Goal: Task Accomplishment & Management: Manage account settings

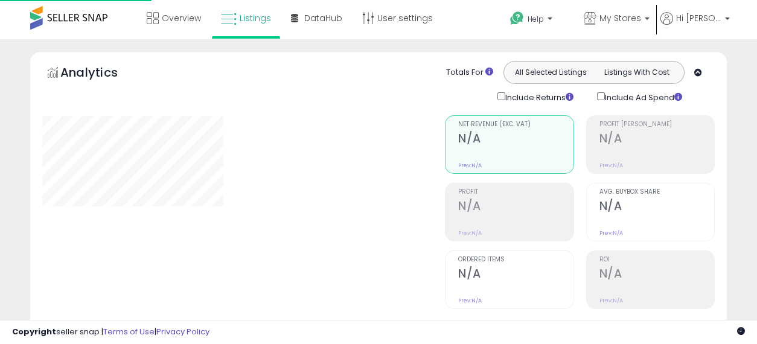
scroll to position [435, 0]
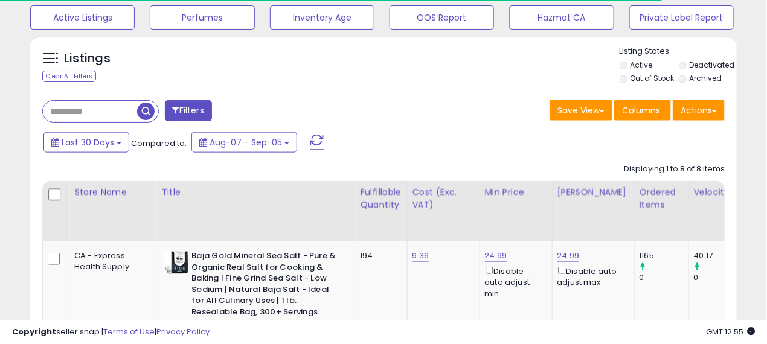
type input "*********"
select select "**"
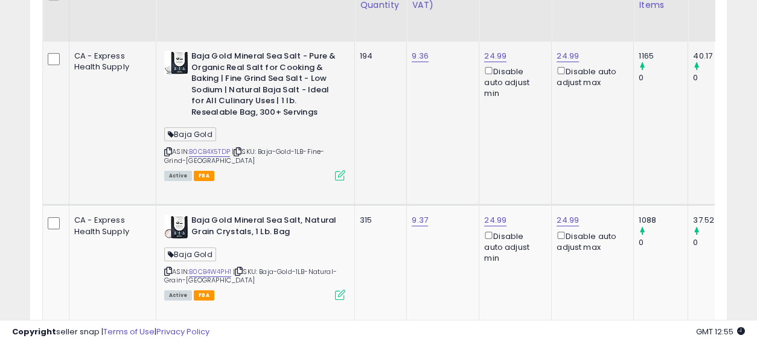
scroll to position [636, 0]
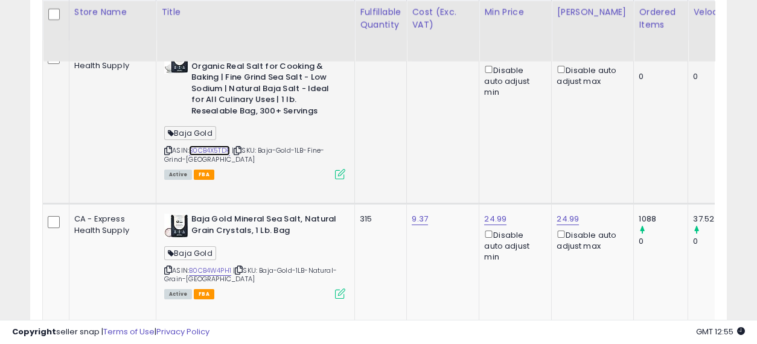
click at [189, 147] on link "B0CB4X5TDP" at bounding box center [209, 150] width 41 height 10
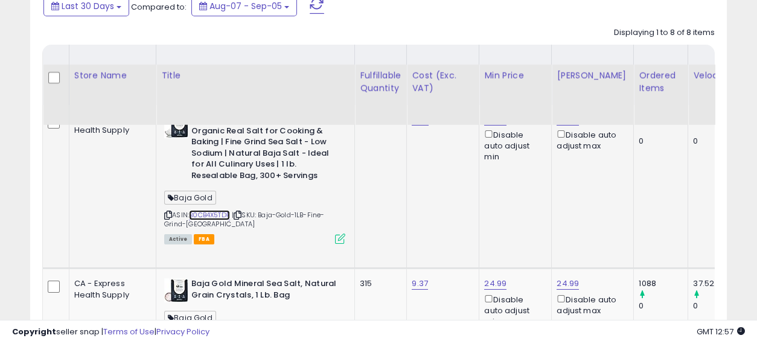
scroll to position [569, 0]
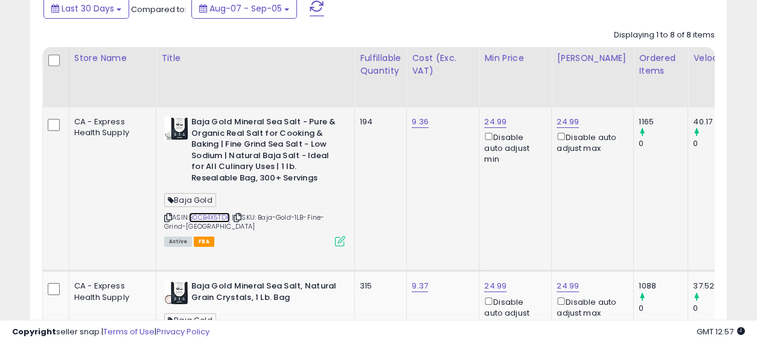
click at [189, 214] on link "B0CB4X5TDP" at bounding box center [209, 217] width 41 height 10
click at [189, 212] on link "B0CB4X5TDP" at bounding box center [209, 217] width 41 height 10
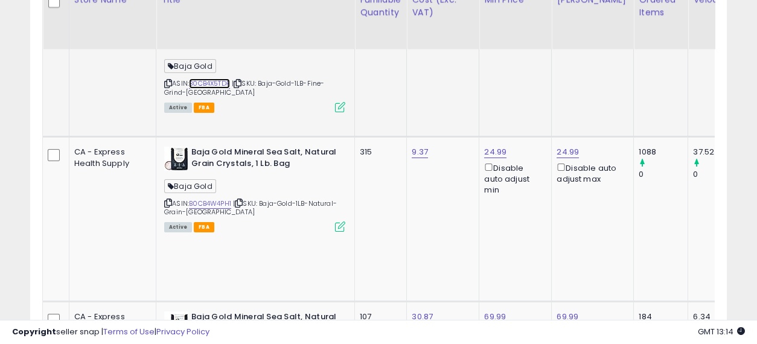
scroll to position [704, 0]
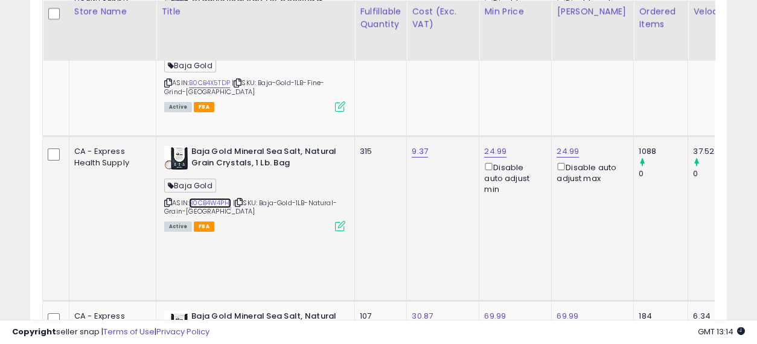
click at [189, 198] on link "B0CB4W4PH1" at bounding box center [210, 203] width 42 height 10
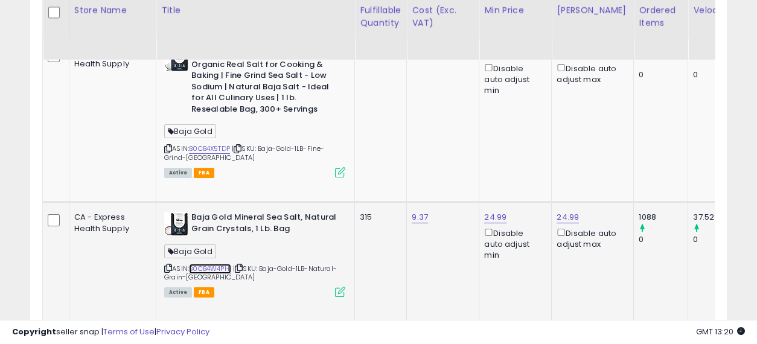
scroll to position [636, 0]
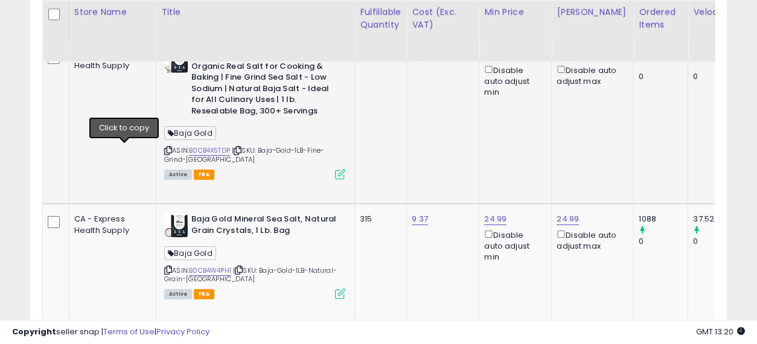
click at [164, 148] on icon at bounding box center [168, 150] width 8 height 7
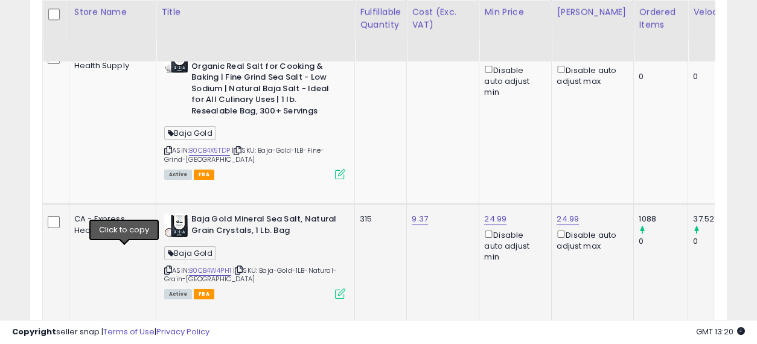
click at [164, 267] on icon at bounding box center [168, 270] width 8 height 7
drag, startPoint x: 191, startPoint y: 251, endPoint x: 148, endPoint y: 250, distance: 42.9
click at [164, 250] on div "ASIN: B0CB4W4PH1 | SKU: Baja-Gold-1LB-Natural-Grain-CA Active FBA" at bounding box center [254, 256] width 181 height 84
copy link "B0CB4W4PH1"
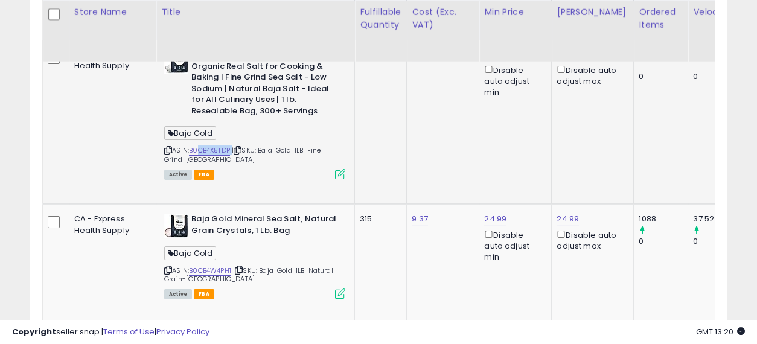
drag, startPoint x: 184, startPoint y: 148, endPoint x: 157, endPoint y: 142, distance: 27.7
click at [164, 142] on div "ASIN: B0CB4X5TDP | SKU: Baja-Gold-1LB-Fine-Grind-CA Active FBA" at bounding box center [254, 113] width 181 height 129
click at [185, 156] on div "ASIN: B0CB4X5TDP | SKU: Baja-Gold-1LB-Fine-Grind-CA Active FBA" at bounding box center [254, 113] width 181 height 129
drag, startPoint x: 191, startPoint y: 150, endPoint x: 150, endPoint y: 147, distance: 41.2
click at [164, 147] on div "ASIN: B0CB4X5TDP | SKU: Baja-Gold-1LB-Fine-Grind-CA Active FBA" at bounding box center [254, 113] width 181 height 129
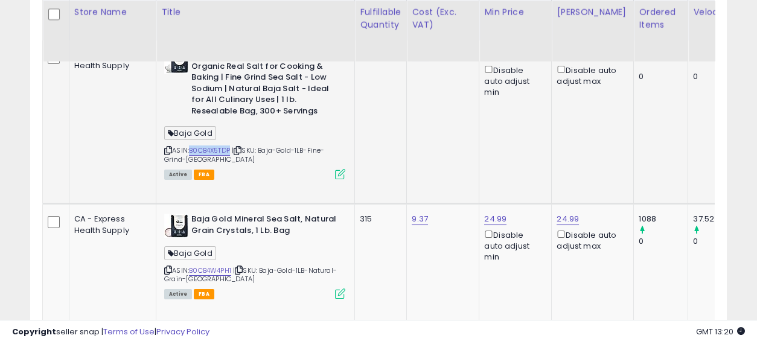
copy link "B0CB4X5TDP"
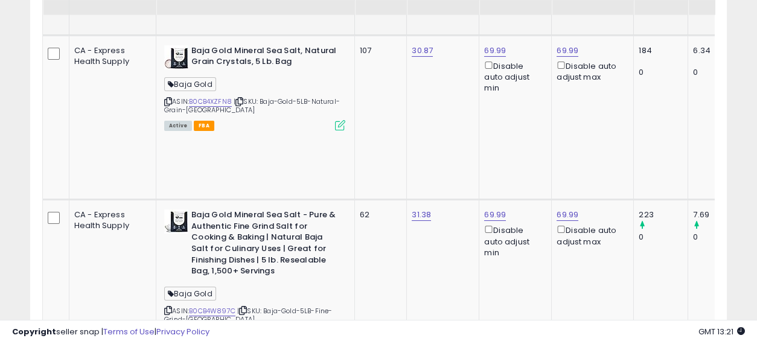
scroll to position [972, 0]
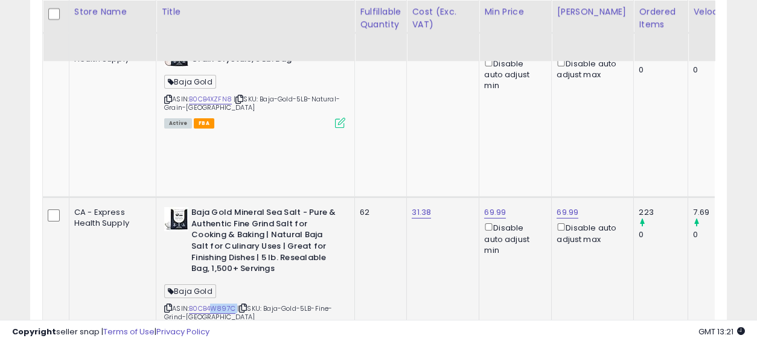
drag, startPoint x: 195, startPoint y: 198, endPoint x: 173, endPoint y: 196, distance: 21.9
click at [173, 207] on div "ASIN: B0CB4W897C | SKU: Baja-Gold-5LB-Fine-Grind-CA Active FBA" at bounding box center [254, 271] width 181 height 129
click at [201, 213] on div "ASIN: B0CB4W897C | SKU: Baja-Gold-5LB-Fine-Grind-CA Active FBA" at bounding box center [254, 271] width 181 height 129
drag, startPoint x: 194, startPoint y: 198, endPoint x: 149, endPoint y: 191, distance: 45.2
click at [164, 207] on div "ASIN: B0CB4W897C | SKU: Baja-Gold-5LB-Fine-Grind-CA Active FBA" at bounding box center [254, 271] width 181 height 129
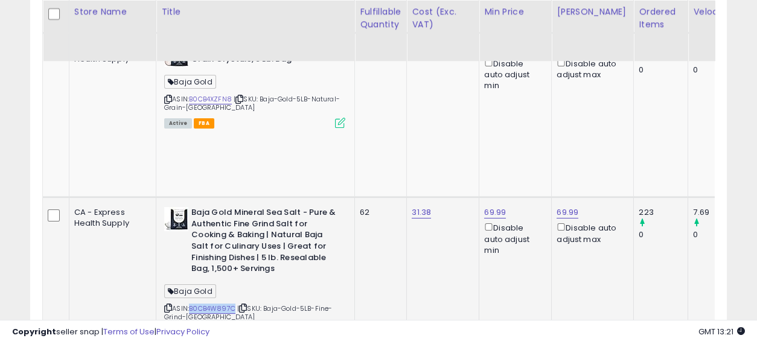
copy link "B0CB4W897C"
click at [214, 208] on div "ASIN: B0CB4W897C | SKU: Baja-Gold-5LB-Fine-Grind-CA Active FBA" at bounding box center [254, 271] width 181 height 129
click at [189, 304] on link "B0CB4W897C" at bounding box center [212, 309] width 46 height 10
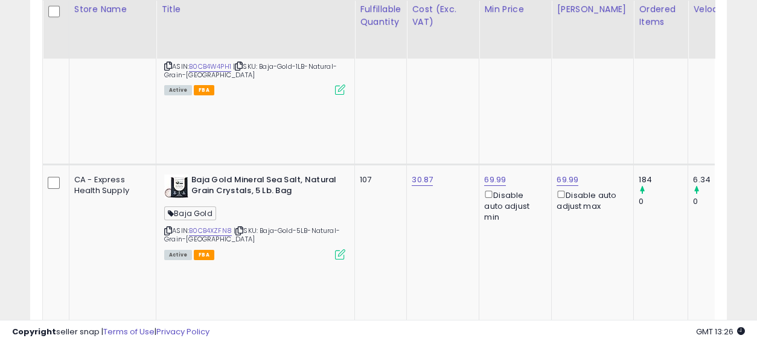
scroll to position [838, 0]
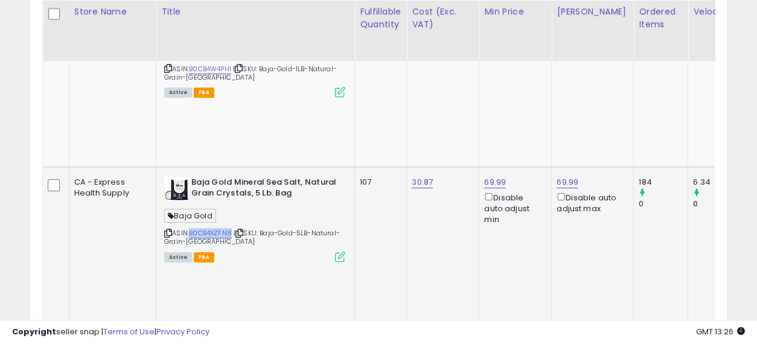
drag, startPoint x: 190, startPoint y: 169, endPoint x: 150, endPoint y: 164, distance: 40.2
click at [164, 177] on div "ASIN: B0CB4XZFN8 | SKU: Baja-Gold-5LB-Natural-Grain-CA Active FBA" at bounding box center [254, 219] width 181 height 84
copy link "B0CB4XZFN8"
click at [189, 228] on link "B0CB4XZFN8" at bounding box center [210, 233] width 43 height 10
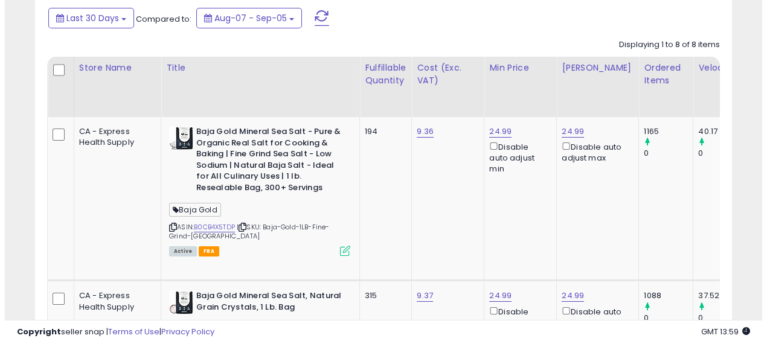
scroll to position [368, 0]
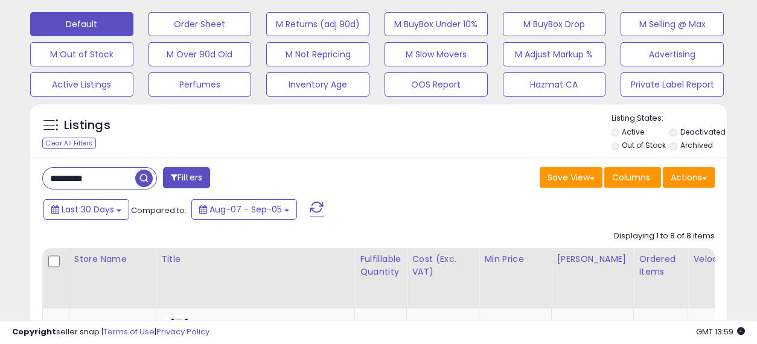
click at [97, 186] on input "*********" at bounding box center [89, 178] width 92 height 21
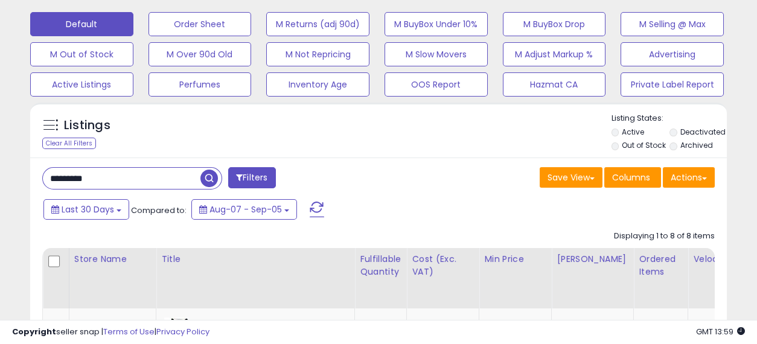
click at [97, 186] on input "*********" at bounding box center [122, 178] width 158 height 21
paste input "*"
type input "**********"
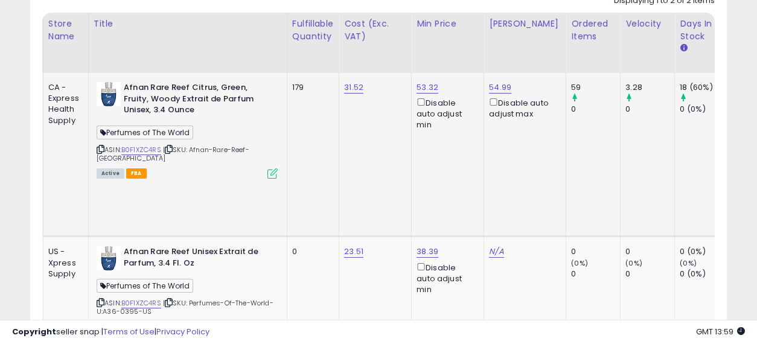
scroll to position [0, 46]
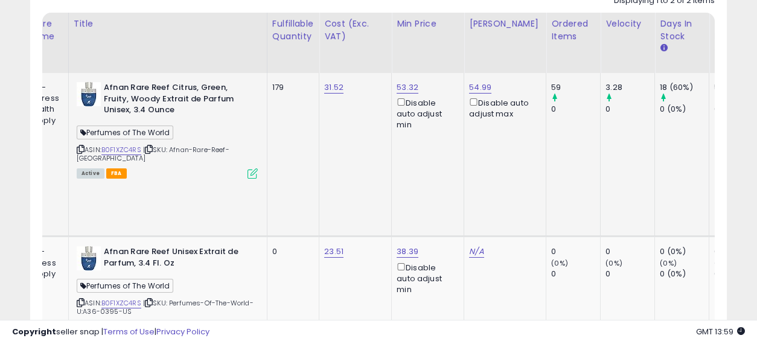
drag, startPoint x: 346, startPoint y: 148, endPoint x: 394, endPoint y: 159, distance: 48.9
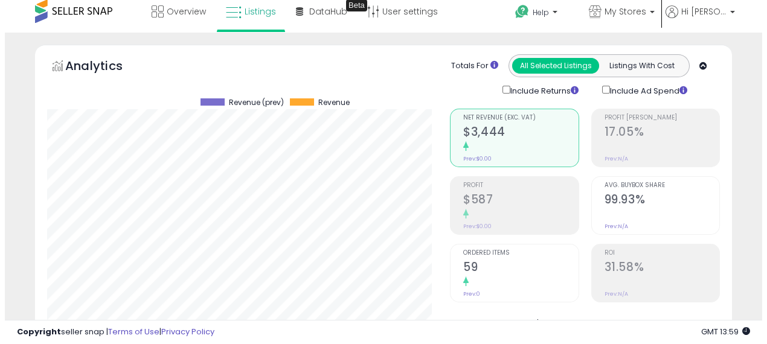
scroll to position [0, 0]
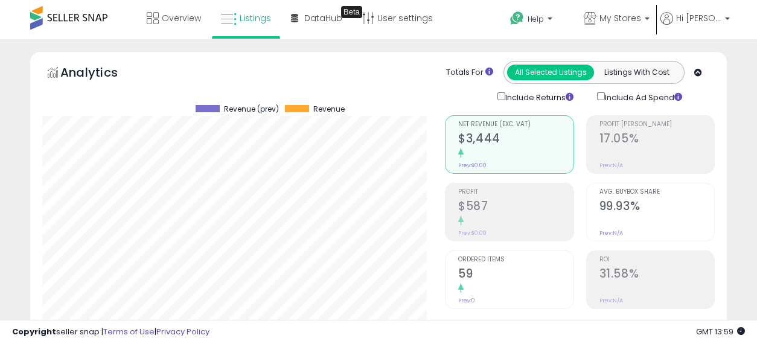
click at [520, 275] on h2 "59" at bounding box center [515, 275] width 115 height 16
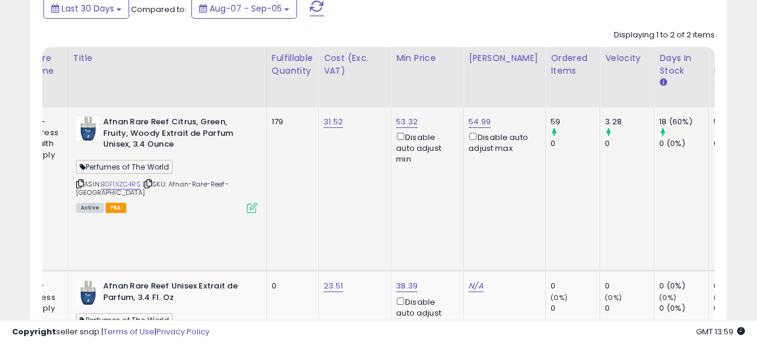
scroll to position [604, 0]
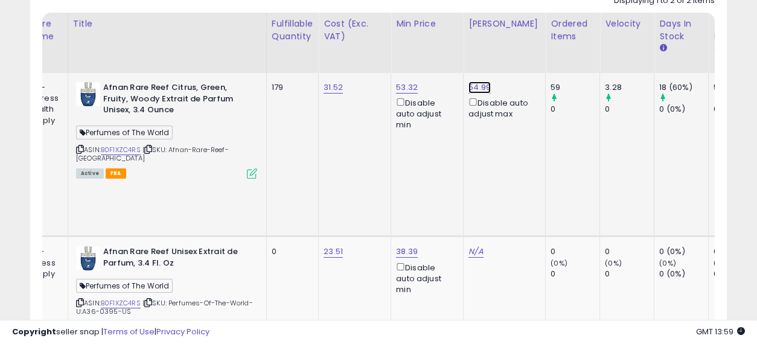
click at [474, 88] on link "54.99" at bounding box center [479, 87] width 22 height 12
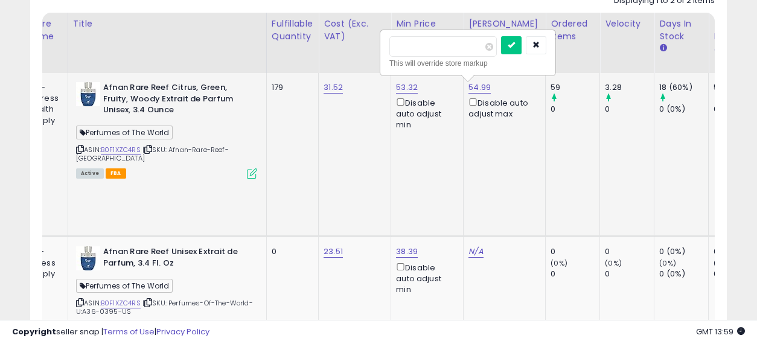
click at [404, 45] on input "*****" at bounding box center [442, 46] width 107 height 21
type input "*****"
click button "submit" at bounding box center [511, 45] width 21 height 18
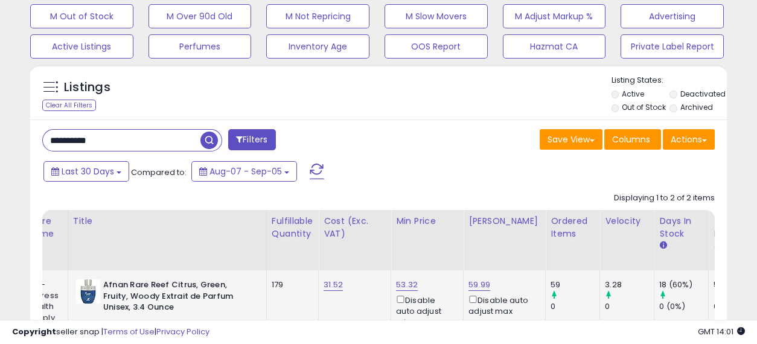
scroll to position [402, 0]
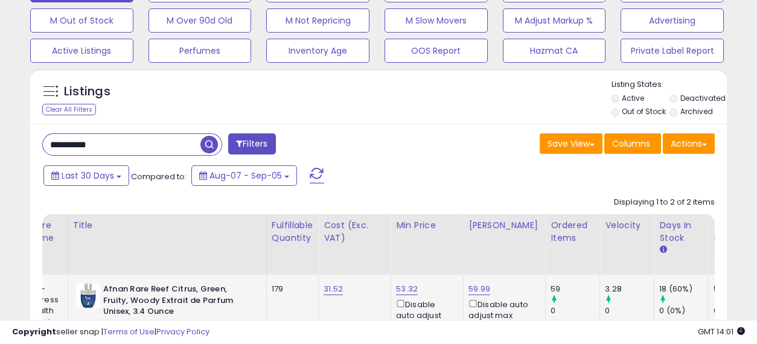
click at [143, 145] on input "**********" at bounding box center [122, 144] width 158 height 21
paste input "text"
type input "**********"
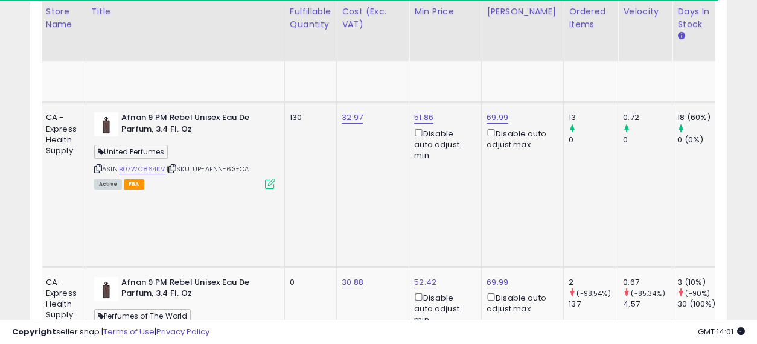
scroll to position [0, 0]
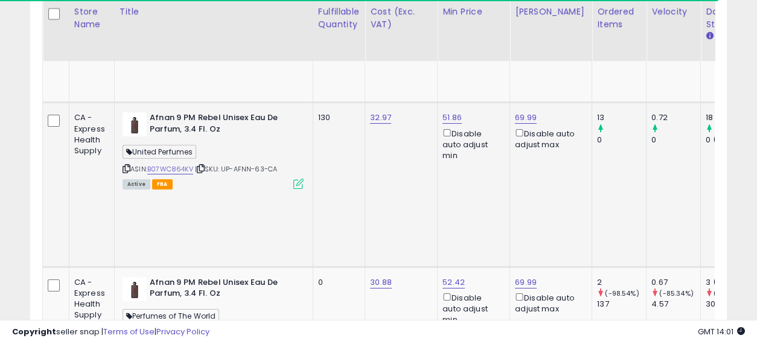
drag, startPoint x: 227, startPoint y: 160, endPoint x: 104, endPoint y: 157, distance: 122.6
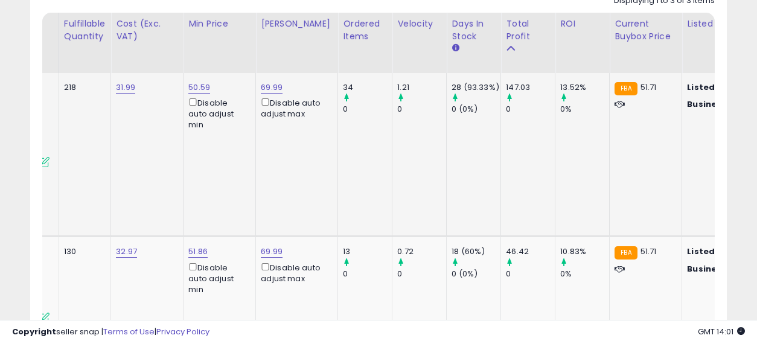
scroll to position [0, 352]
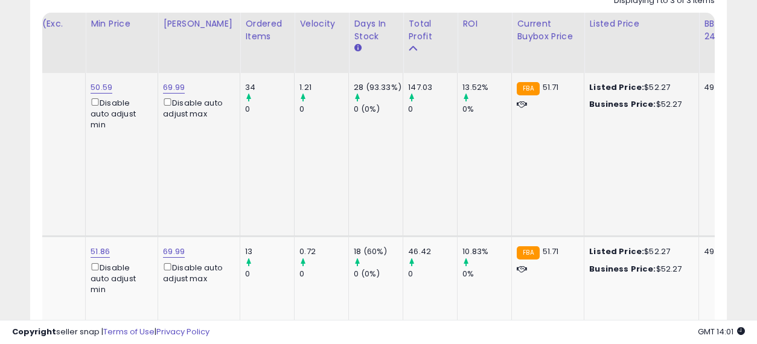
drag, startPoint x: 358, startPoint y: 154, endPoint x: 453, endPoint y: 156, distance: 95.4
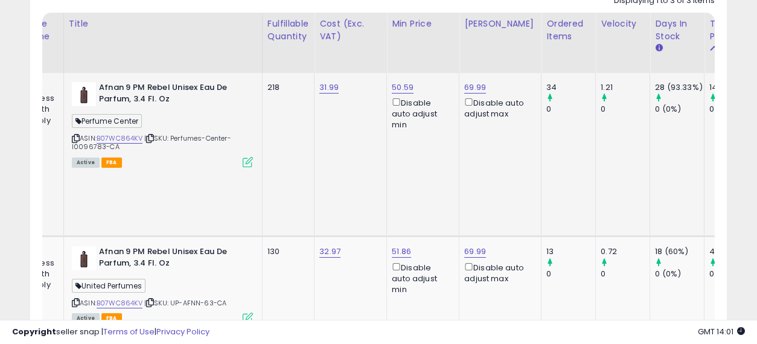
scroll to position [0, 0]
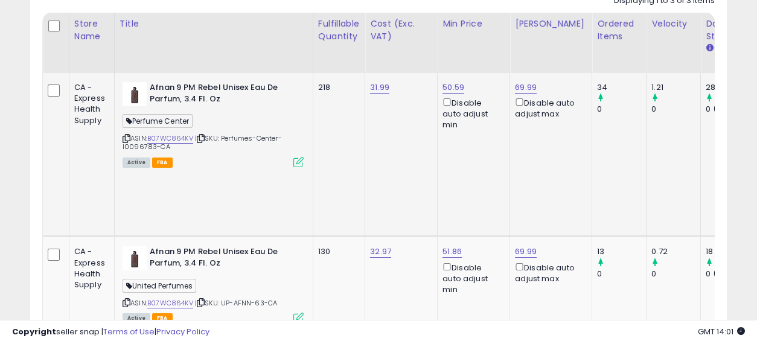
drag, startPoint x: 549, startPoint y: 150, endPoint x: 354, endPoint y: 152, distance: 195.0
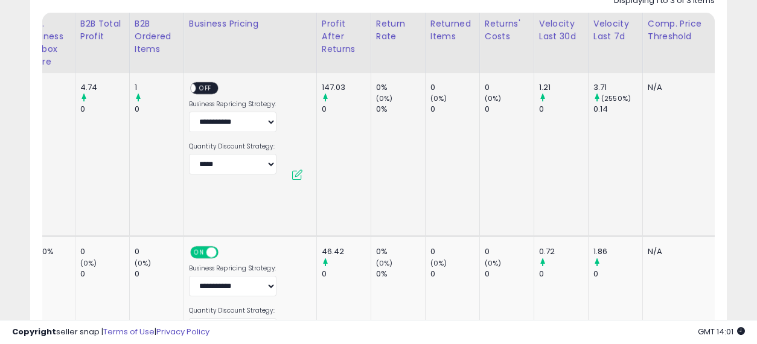
drag, startPoint x: 374, startPoint y: 149, endPoint x: 497, endPoint y: 159, distance: 123.6
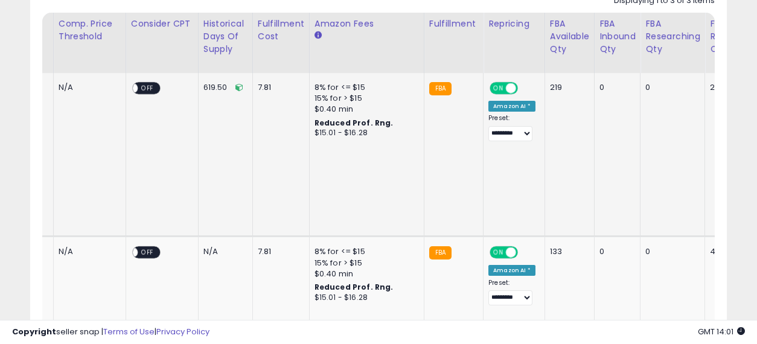
drag, startPoint x: 544, startPoint y: 150, endPoint x: 609, endPoint y: 160, distance: 65.3
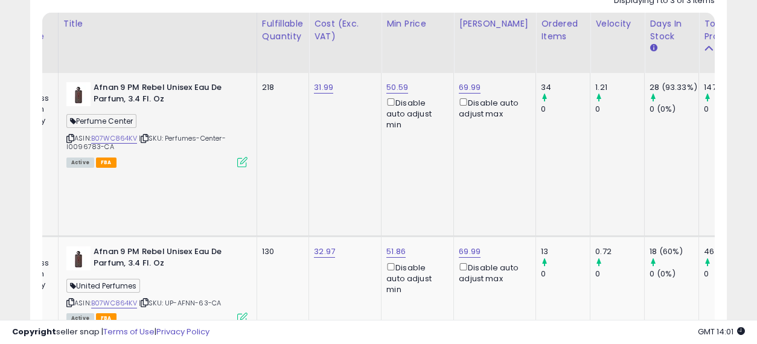
drag, startPoint x: 618, startPoint y: 155, endPoint x: 325, endPoint y: 152, distance: 292.2
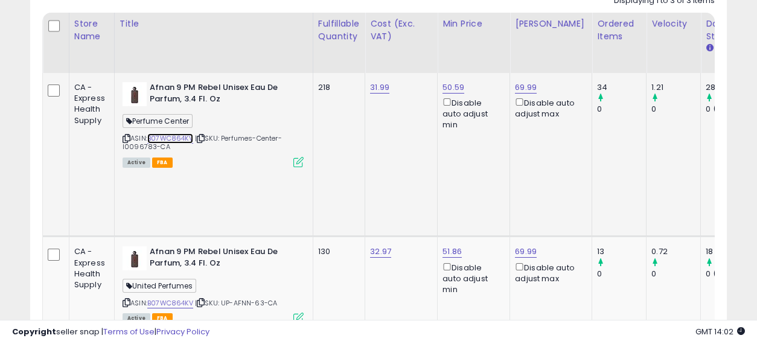
click at [164, 137] on link "B07WC864KV" at bounding box center [170, 138] width 46 height 10
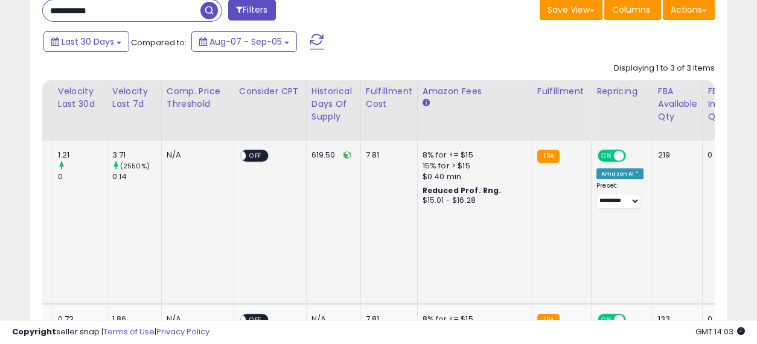
scroll to position [0, 2311]
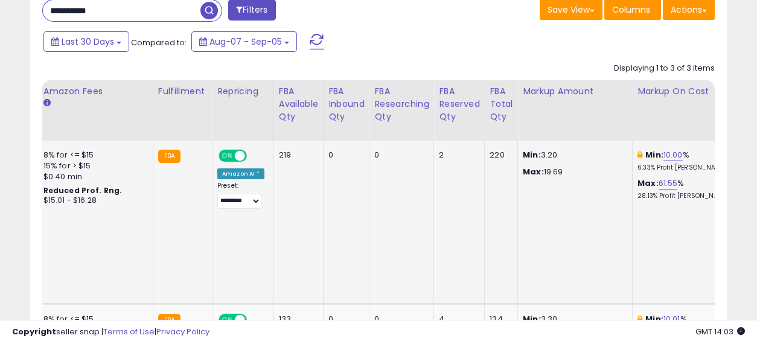
drag, startPoint x: 331, startPoint y: 201, endPoint x: 637, endPoint y: 208, distance: 306.1
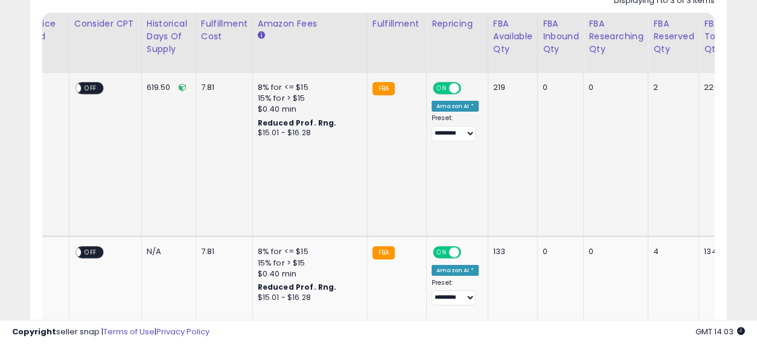
scroll to position [0, 2046]
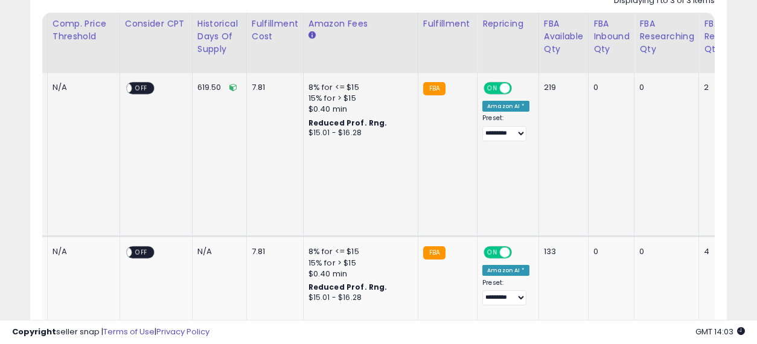
drag, startPoint x: 557, startPoint y: 133, endPoint x: 482, endPoint y: 126, distance: 75.1
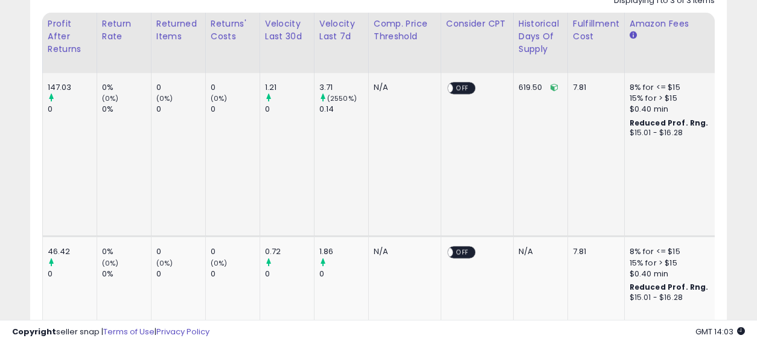
scroll to position [0, 441]
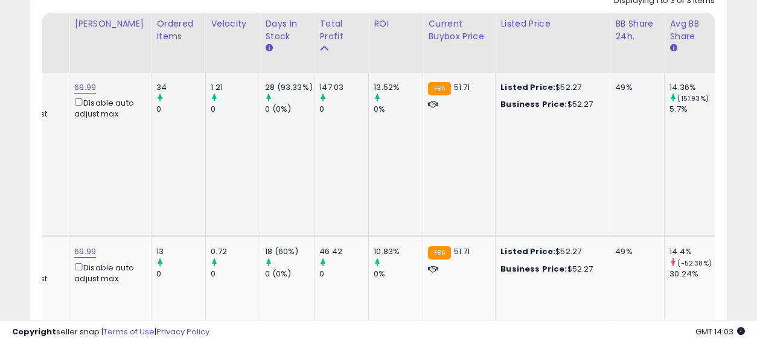
drag, startPoint x: 343, startPoint y: 148, endPoint x: 161, endPoint y: 145, distance: 182.3
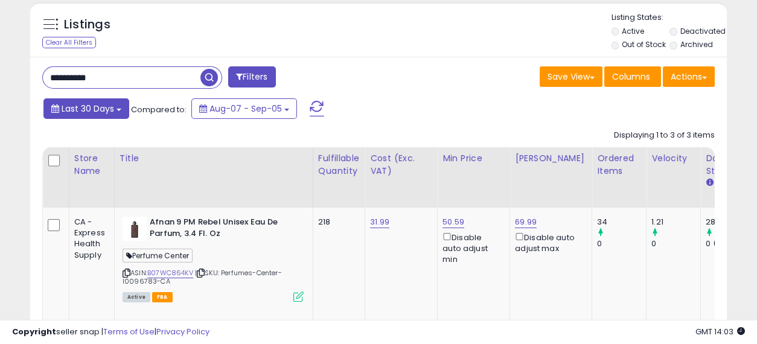
click at [104, 113] on span "Last 30 Days" at bounding box center [88, 109] width 53 height 12
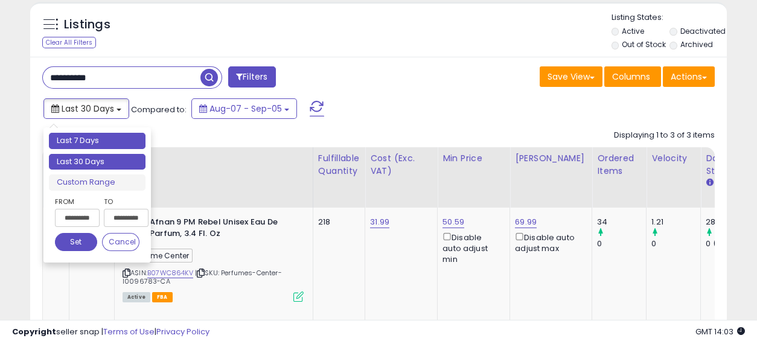
type input "**********"
click at [100, 143] on li "Last 7 Days" at bounding box center [97, 141] width 97 height 16
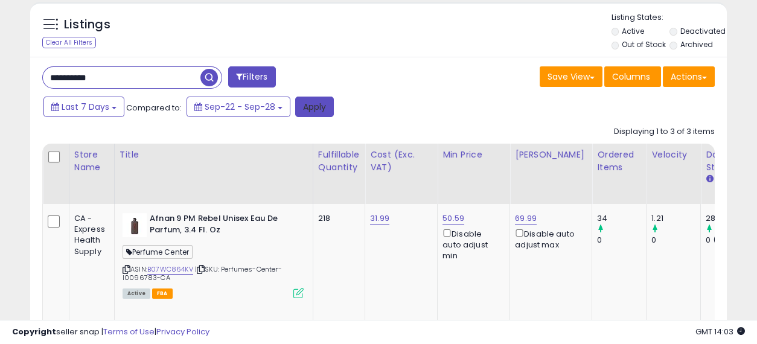
click at [311, 112] on button "Apply" at bounding box center [314, 107] width 39 height 21
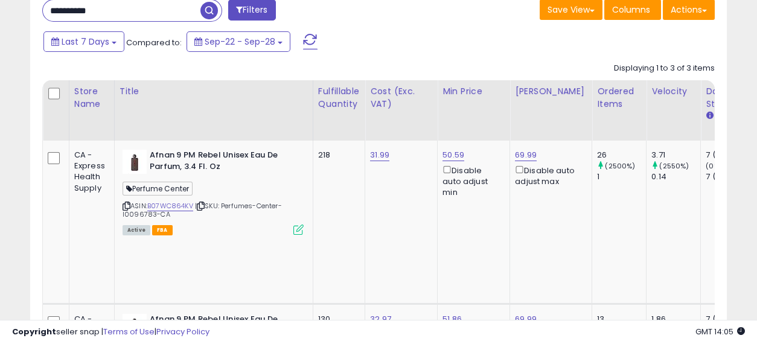
click at [136, 4] on input "**********" at bounding box center [122, 10] width 158 height 21
paste input "**********"
type input "**********"
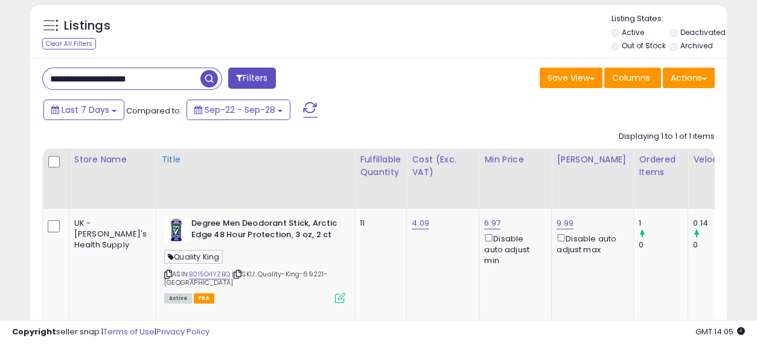
scroll to position [469, 0]
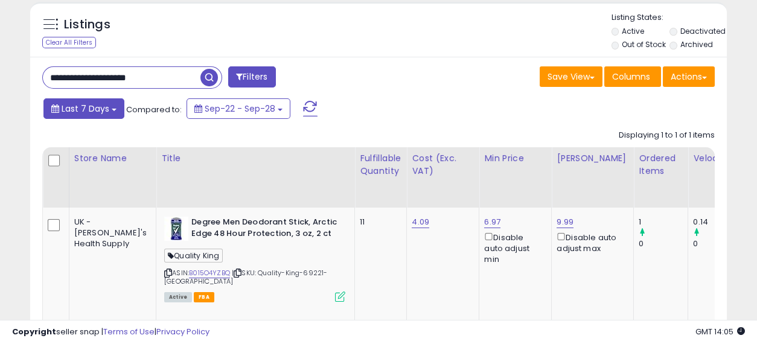
click at [95, 108] on span "Last 7 Days" at bounding box center [86, 109] width 48 height 12
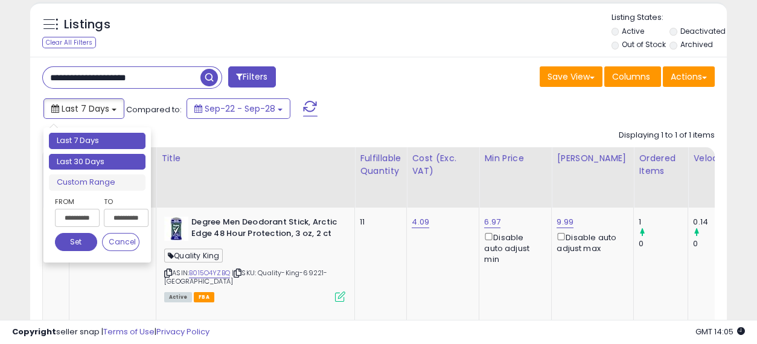
type input "**********"
click at [85, 164] on li "Last 30 Days" at bounding box center [97, 162] width 97 height 16
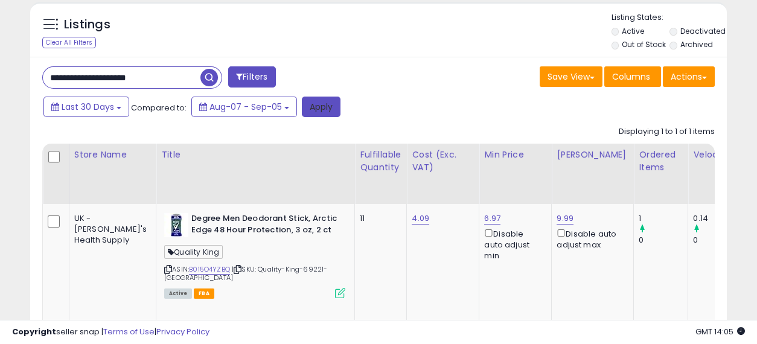
click at [327, 99] on button "Apply" at bounding box center [321, 107] width 39 height 21
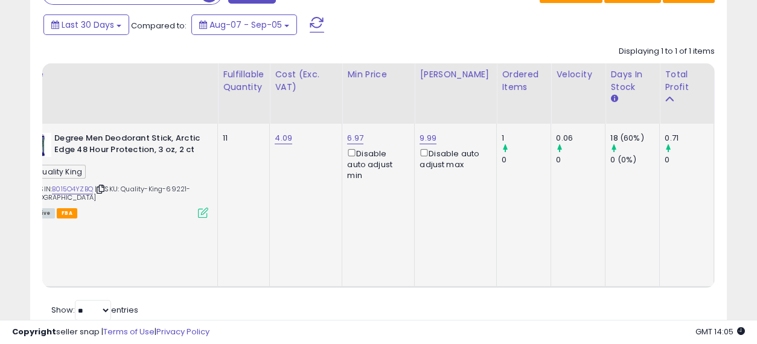
scroll to position [0, 222]
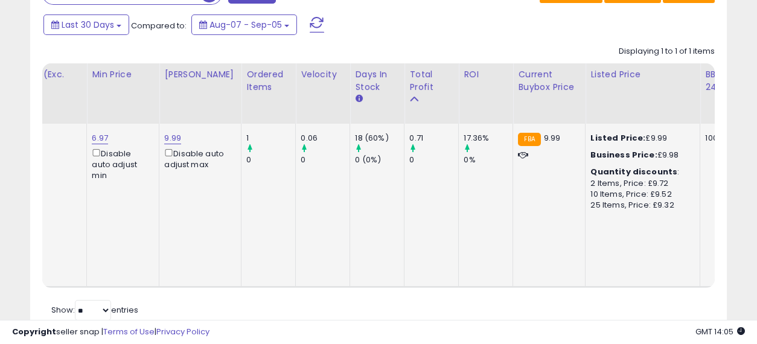
drag, startPoint x: 332, startPoint y: 176, endPoint x: 422, endPoint y: 188, distance: 90.8
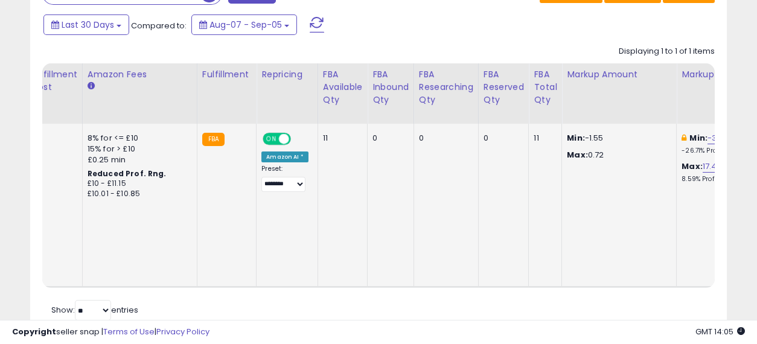
drag, startPoint x: 319, startPoint y: 176, endPoint x: 587, endPoint y: 185, distance: 268.2
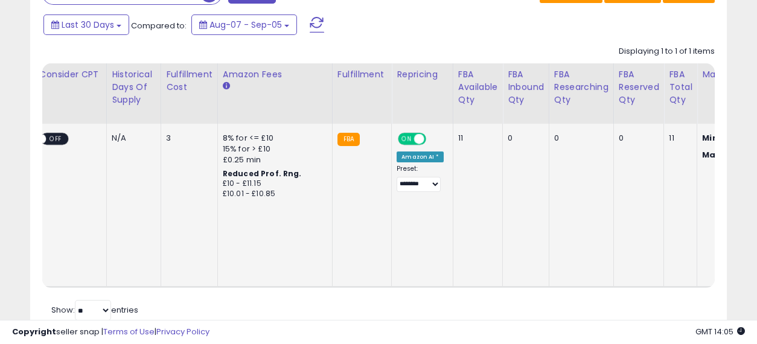
drag, startPoint x: 509, startPoint y: 182, endPoint x: 443, endPoint y: 176, distance: 66.6
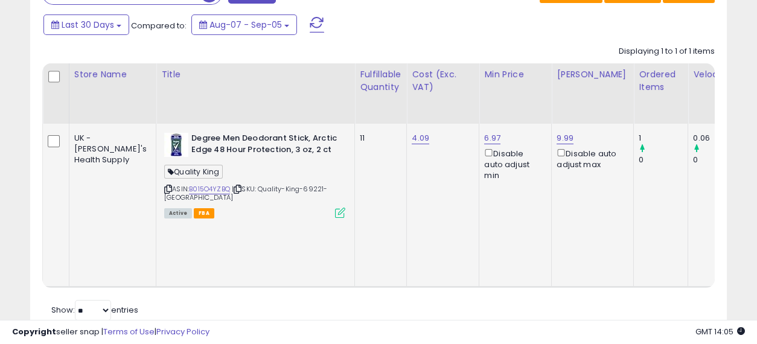
drag, startPoint x: 573, startPoint y: 180, endPoint x: 209, endPoint y: 177, distance: 364.0
click at [189, 186] on link "B015O4YZBQ" at bounding box center [209, 189] width 41 height 10
click at [557, 137] on link "9.99" at bounding box center [565, 138] width 17 height 12
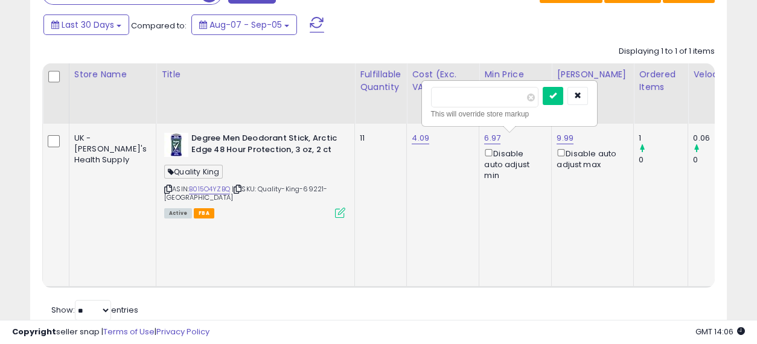
click at [442, 93] on input "****" at bounding box center [484, 97] width 107 height 21
type input "****"
click button "submit" at bounding box center [553, 96] width 21 height 18
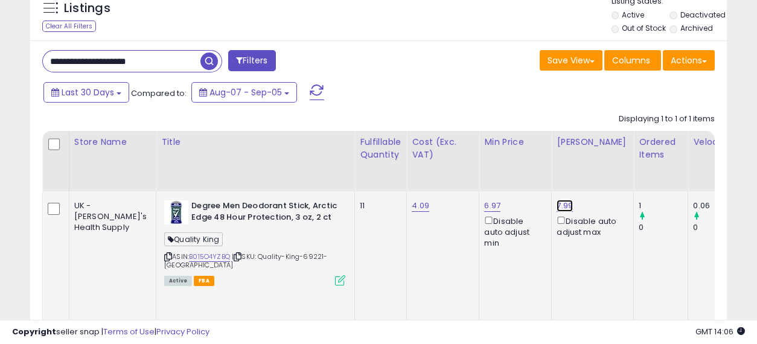
click at [557, 201] on link "7.99" at bounding box center [565, 206] width 16 height 12
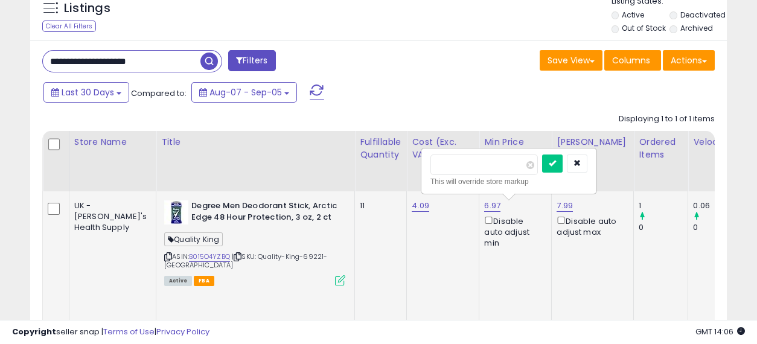
click at [441, 160] on input "****" at bounding box center [483, 165] width 107 height 21
type input "****"
click button "submit" at bounding box center [552, 164] width 21 height 18
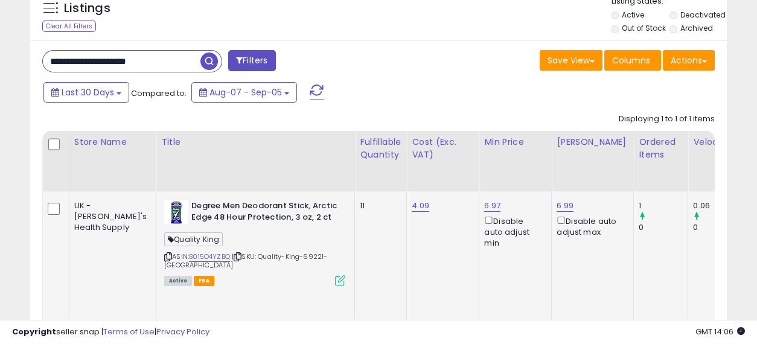
click at [139, 63] on input "**********" at bounding box center [122, 61] width 158 height 21
paste input "text"
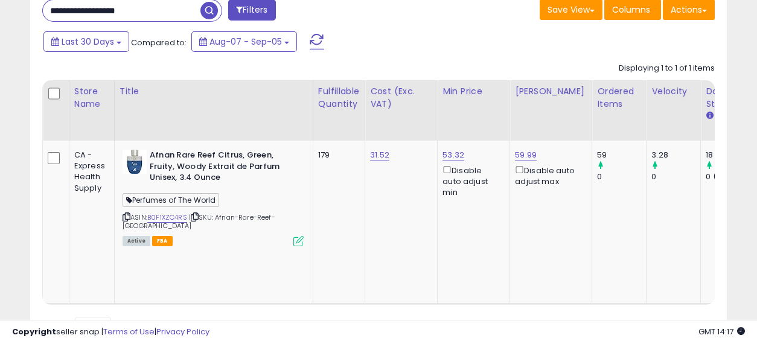
scroll to position [553, 0]
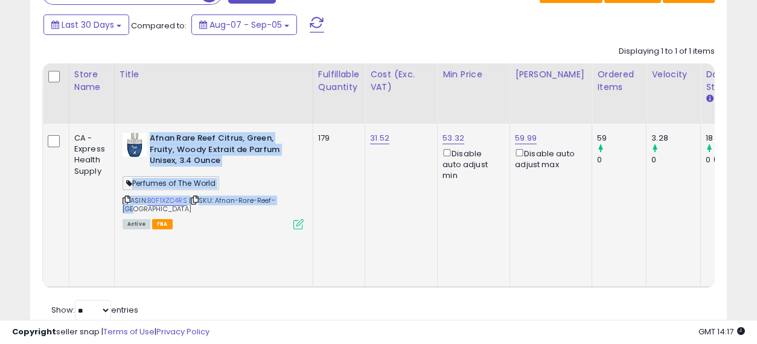
drag, startPoint x: 289, startPoint y: 199, endPoint x: 148, endPoint y: 138, distance: 153.9
click at [148, 138] on div "Afnan Rare Reef Citrus, Green, Fruity, Woody Extrait de Parfum Unisex, 3.4 Ounc…" at bounding box center [212, 180] width 184 height 95
click at [243, 171] on div "ASIN: B0F1XZC4RS | SKU: Afnan-Rare-Reef-CA Active FBA" at bounding box center [213, 180] width 181 height 95
drag, startPoint x: 294, startPoint y: 199, endPoint x: 150, endPoint y: 134, distance: 157.5
click at [150, 134] on div "Afnan Rare Reef Citrus, Green, Fruity, Woody Extrait de Parfum Unisex, 3.4 Ounc…" at bounding box center [212, 180] width 184 height 95
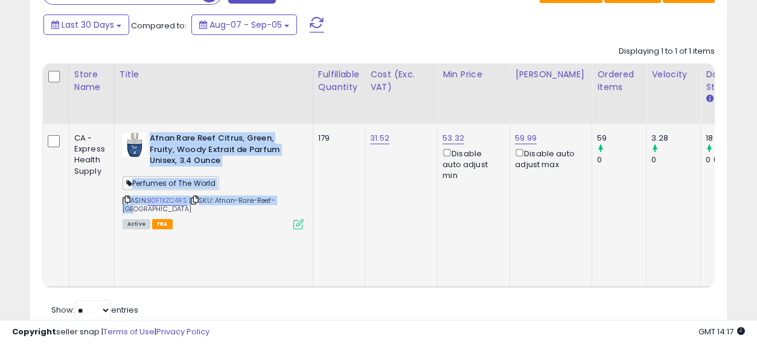
click at [248, 174] on div "ASIN: B0F1XZC4RS | SKU: Afnan-Rare-Reef-CA Active FBA" at bounding box center [213, 180] width 181 height 95
drag, startPoint x: 290, startPoint y: 199, endPoint x: 148, endPoint y: 134, distance: 155.9
click at [148, 134] on div "Afnan Rare Reef Citrus, Green, Fruity, Woody Extrait de Parfum Unisex, 3.4 Ounc…" at bounding box center [212, 180] width 184 height 95
click at [245, 166] on b "Afnan Rare Reef Citrus, Green, Fruity, Woody Extrait de Parfum Unisex, 3.4 Ounce" at bounding box center [223, 151] width 147 height 37
drag, startPoint x: 291, startPoint y: 197, endPoint x: 147, endPoint y: 134, distance: 157.0
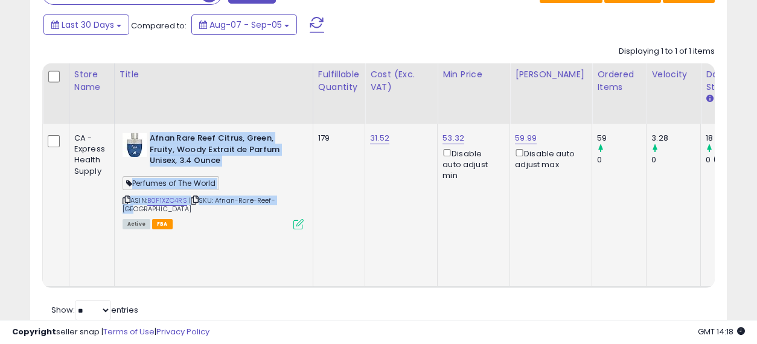
click at [147, 134] on div "Afnan Rare Reef Citrus, Green, Fruity, Woody Extrait de Parfum Unisex, 3.4 Ounc…" at bounding box center [212, 180] width 184 height 95
click at [255, 177] on div "Perfumes of The World" at bounding box center [213, 185] width 181 height 16
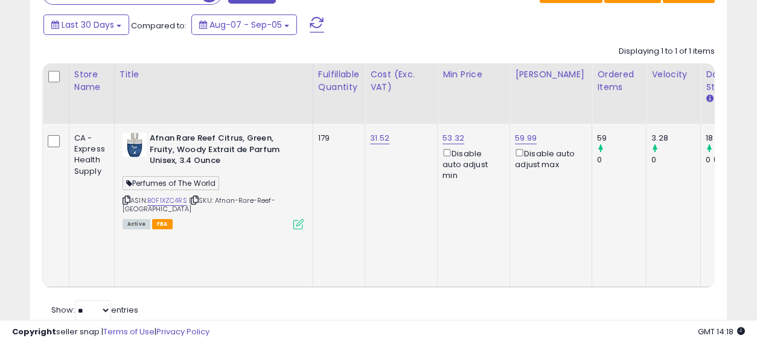
click at [260, 152] on b "Afnan Rare Reef Citrus, Green, Fruity, Woody Extrait de Parfum Unisex, 3.4 Ounce" at bounding box center [223, 151] width 147 height 37
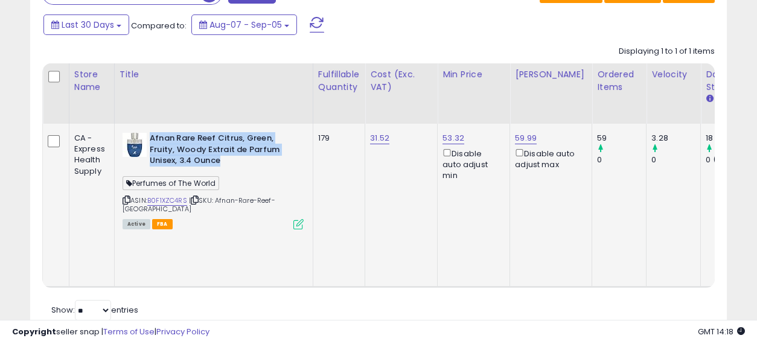
click at [260, 152] on b "Afnan Rare Reef Citrus, Green, Fruity, Woody Extrait de Parfum Unisex, 3.4 Ounce" at bounding box center [223, 151] width 147 height 37
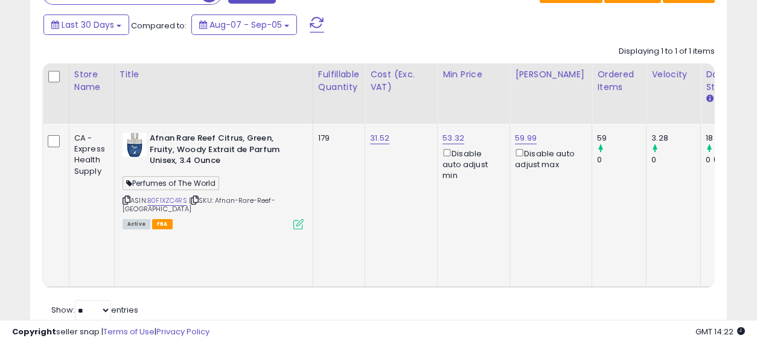
click at [343, 176] on td "179" at bounding box center [339, 206] width 52 height 164
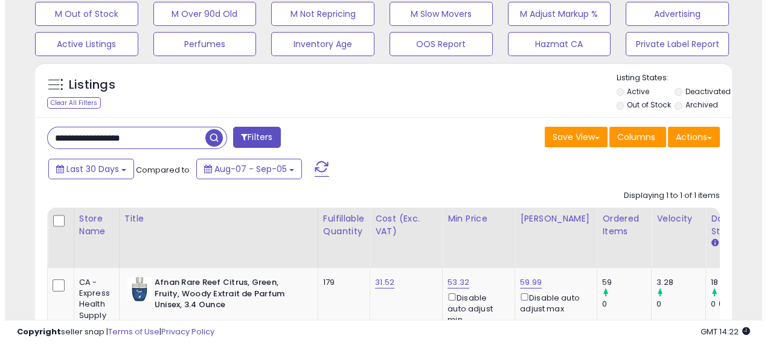
scroll to position [418, 0]
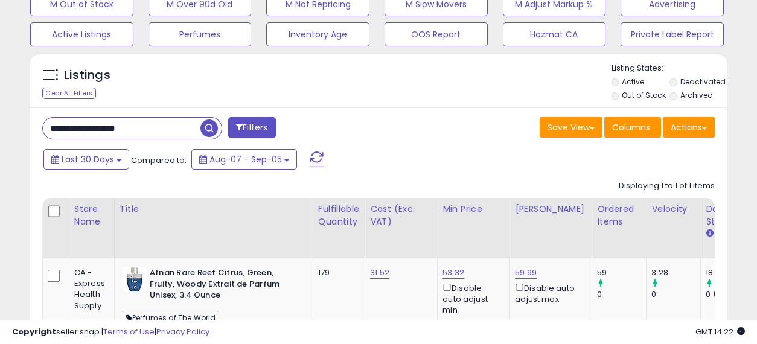
click at [255, 124] on button "Filters" at bounding box center [251, 127] width 47 height 21
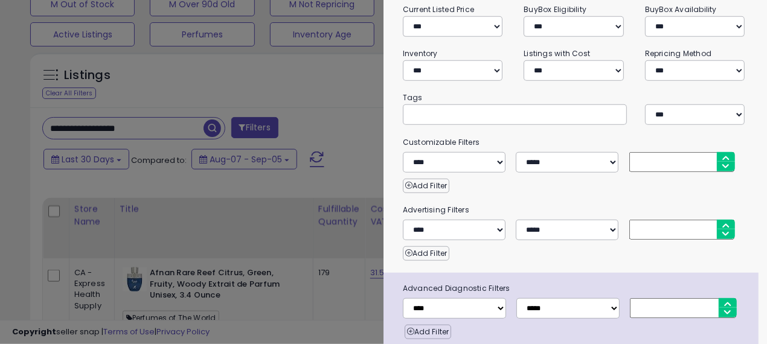
scroll to position [201, 0]
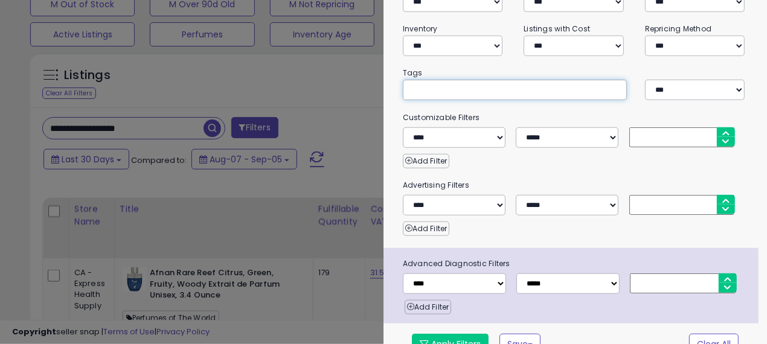
click at [445, 89] on input "text" at bounding box center [500, 90] width 181 height 12
click at [547, 105] on div "**********" at bounding box center [574, 102] width 383 height 523
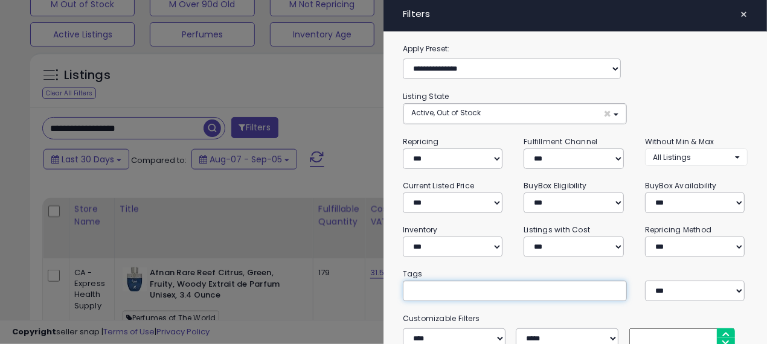
click at [485, 285] on input "text" at bounding box center [500, 291] width 181 height 12
click at [739, 13] on span "×" at bounding box center [743, 14] width 8 height 17
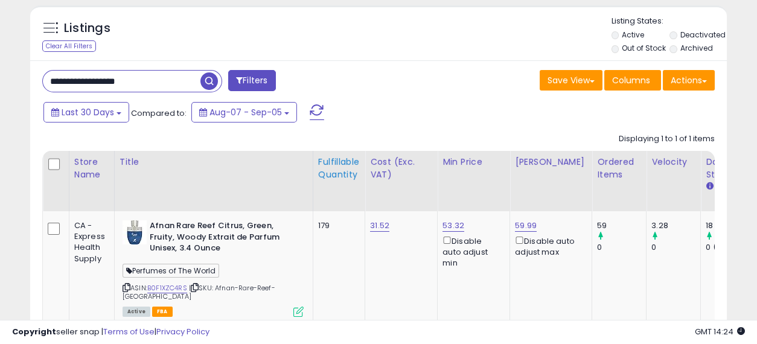
scroll to position [469, 0]
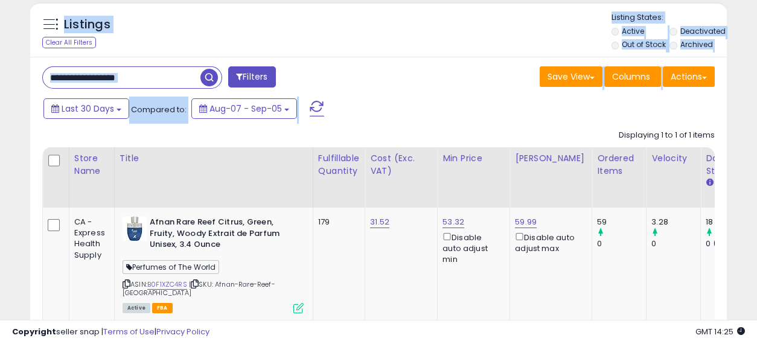
drag, startPoint x: 374, startPoint y: 120, endPoint x: 40, endPoint y: 27, distance: 345.8
click at [40, 27] on div "Listings Clear All Filters Active" at bounding box center [378, 211] width 697 height 418
click at [409, 51] on div "Listings Clear All Filters Listing States:" at bounding box center [378, 32] width 697 height 41
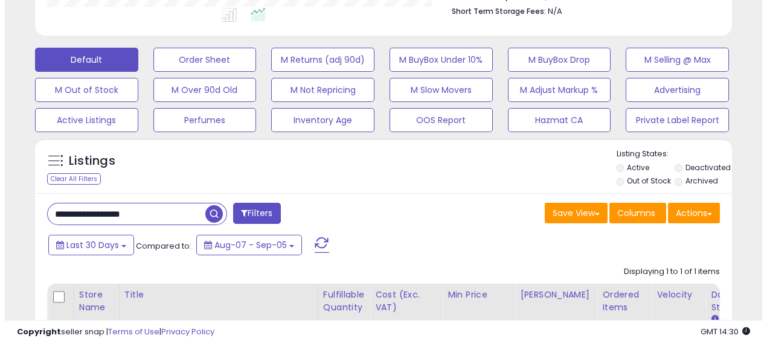
scroll to position [268, 0]
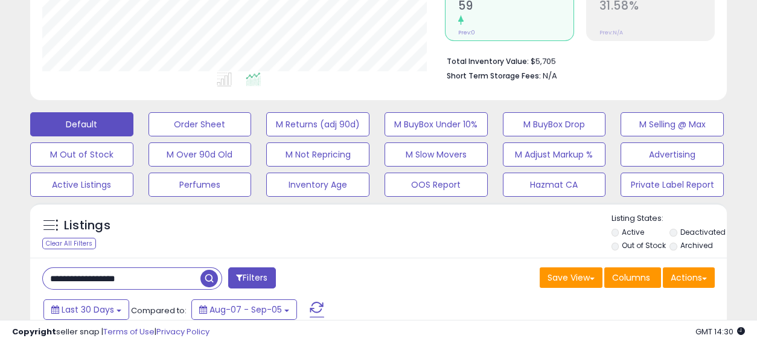
click at [130, 273] on input "**********" at bounding box center [122, 278] width 158 height 21
paste input "text"
type input "**********"
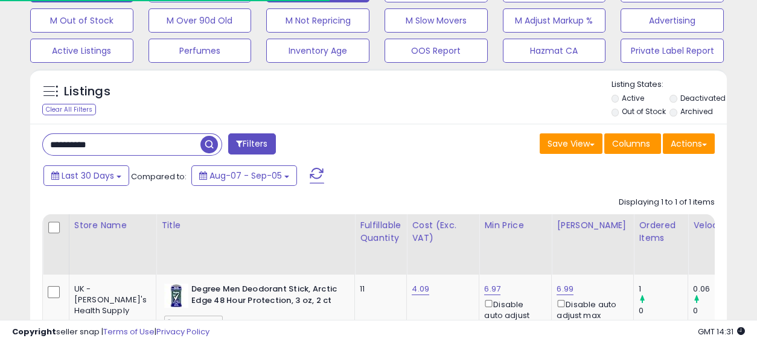
scroll to position [0, 0]
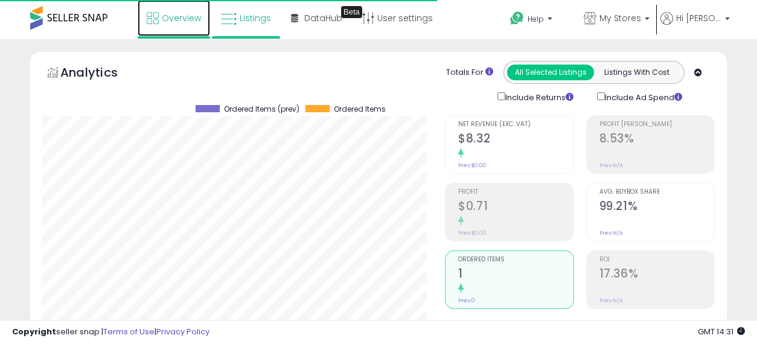
click at [162, 15] on span "Overview" at bounding box center [181, 18] width 39 height 12
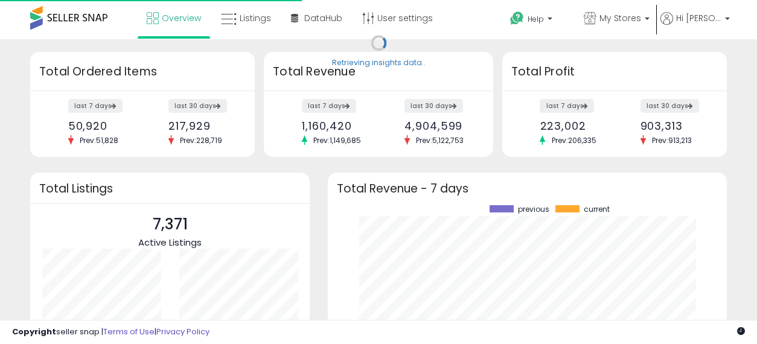
scroll to position [168, 375]
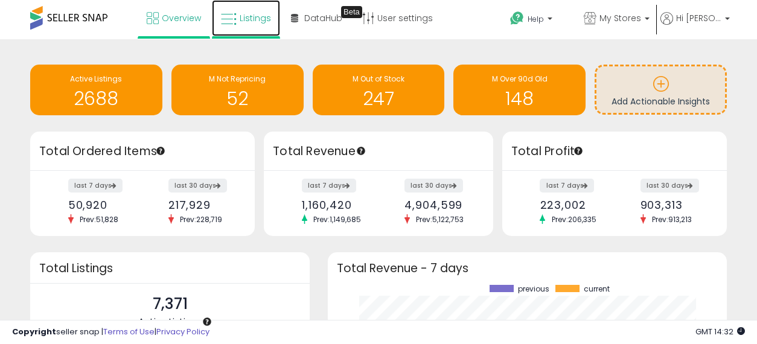
click at [253, 24] on link "Listings" at bounding box center [246, 18] width 68 height 36
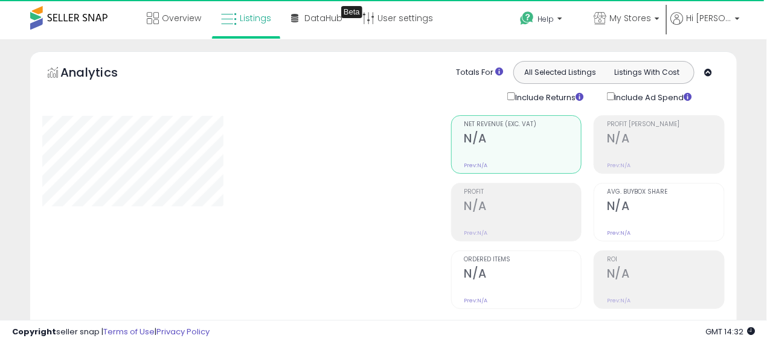
select select "**"
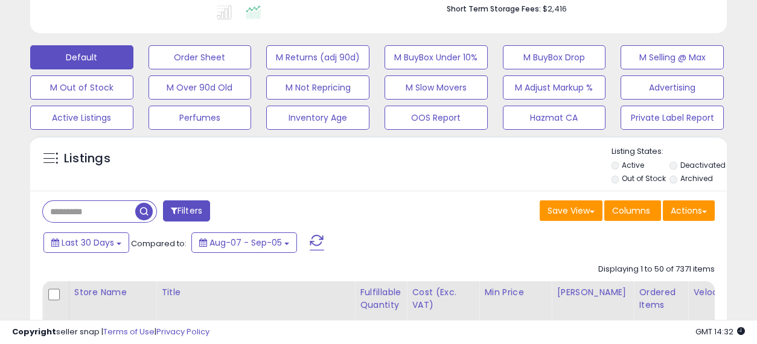
scroll to position [402, 0]
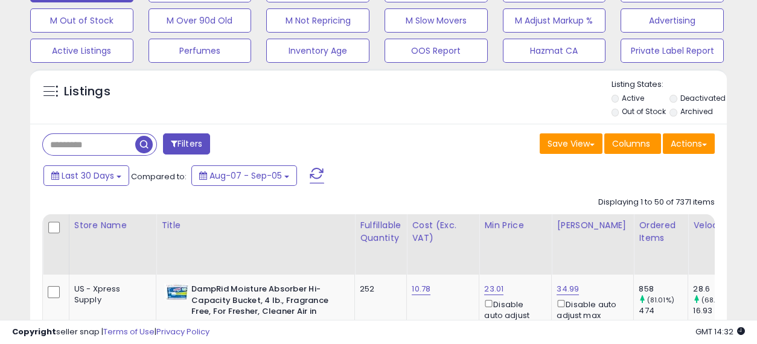
click at [101, 144] on input "text" at bounding box center [89, 144] width 92 height 21
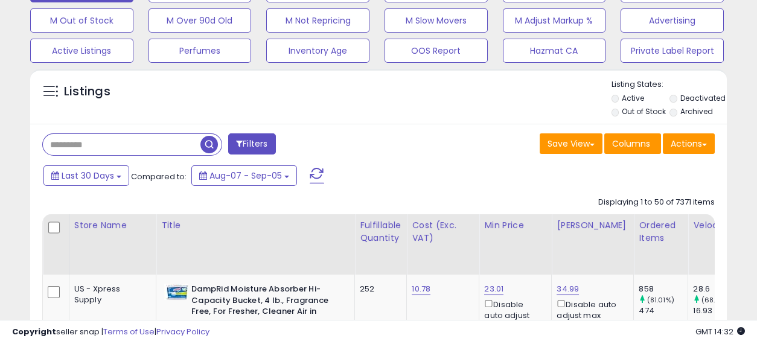
paste input "**********"
type input "**********"
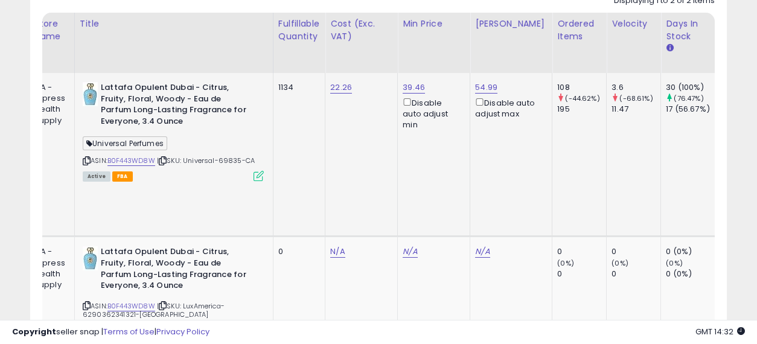
scroll to position [0, 54]
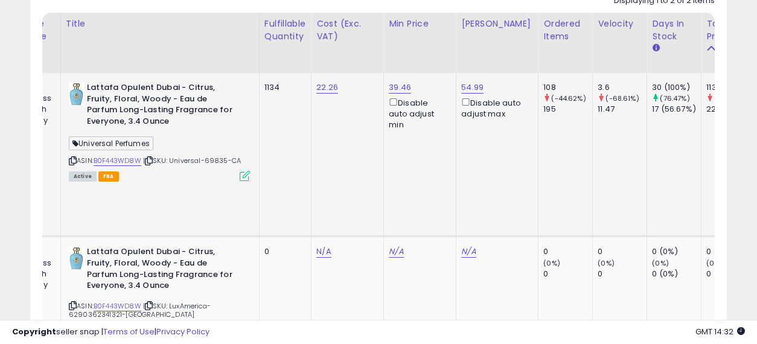
drag, startPoint x: 368, startPoint y: 147, endPoint x: 421, endPoint y: 156, distance: 54.5
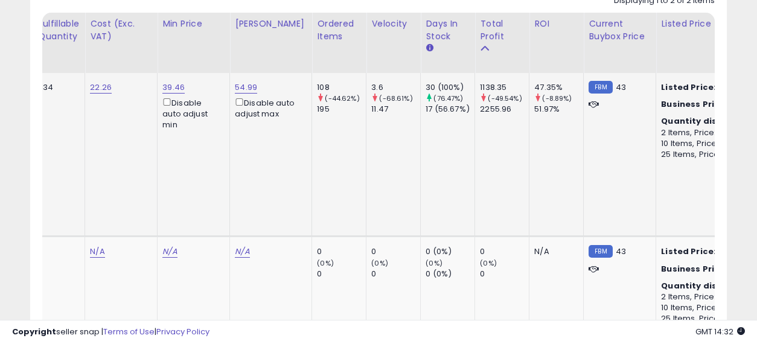
scroll to position [0, 341]
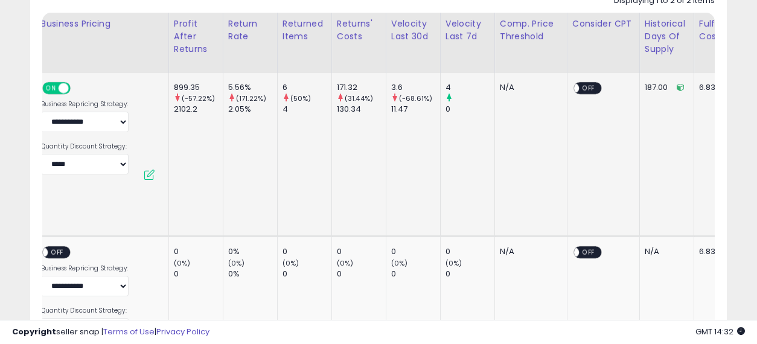
drag, startPoint x: 341, startPoint y: 158, endPoint x: 404, endPoint y: 164, distance: 63.0
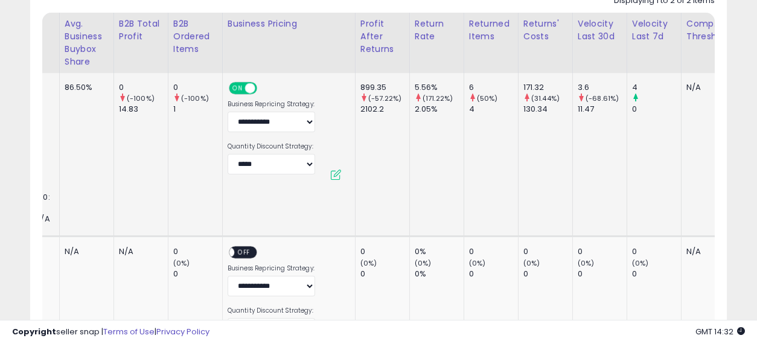
drag, startPoint x: 527, startPoint y: 154, endPoint x: 402, endPoint y: 161, distance: 125.2
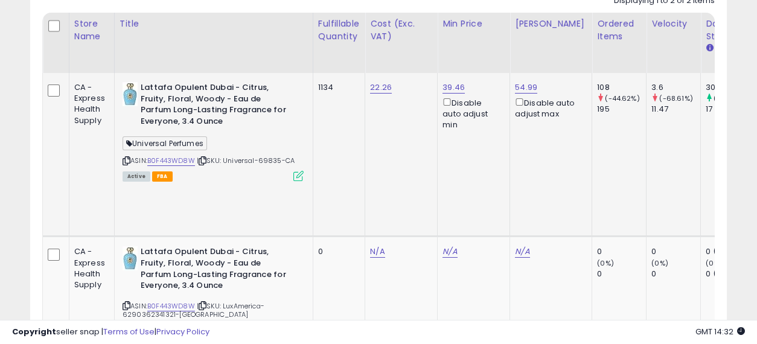
drag, startPoint x: 596, startPoint y: 145, endPoint x: 266, endPoint y: 133, distance: 330.4
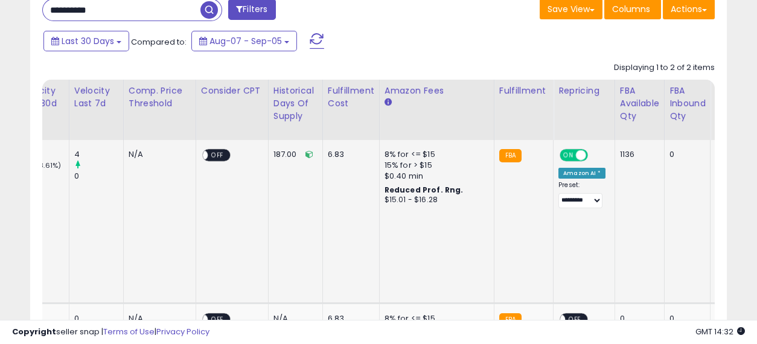
drag, startPoint x: 341, startPoint y: 179, endPoint x: 469, endPoint y: 213, distance: 132.5
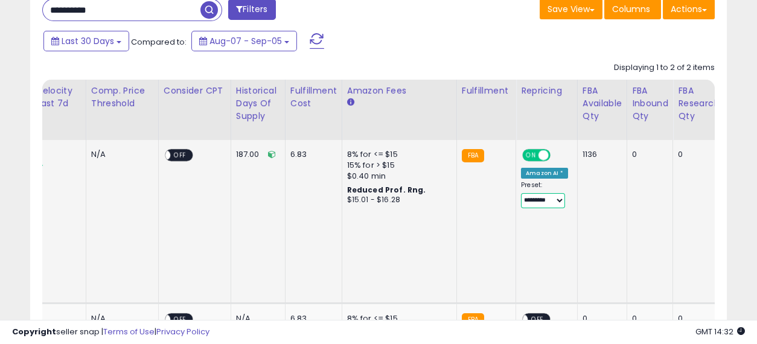
click at [523, 200] on select "**********" at bounding box center [543, 200] width 44 height 15
select select "**********"
click at [521, 193] on select "**********" at bounding box center [543, 200] width 44 height 15
click at [627, 205] on td "0" at bounding box center [650, 222] width 46 height 164
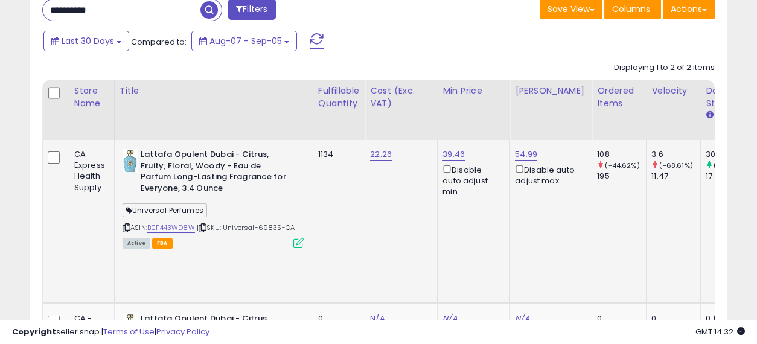
drag, startPoint x: 622, startPoint y: 213, endPoint x: 319, endPoint y: 212, distance: 302.4
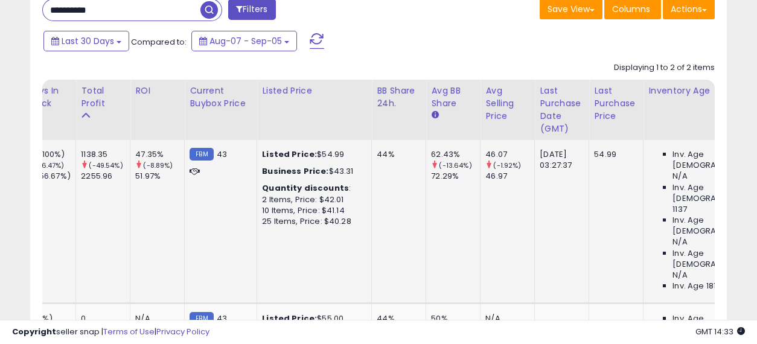
drag, startPoint x: 321, startPoint y: 195, endPoint x: 447, endPoint y: 208, distance: 126.8
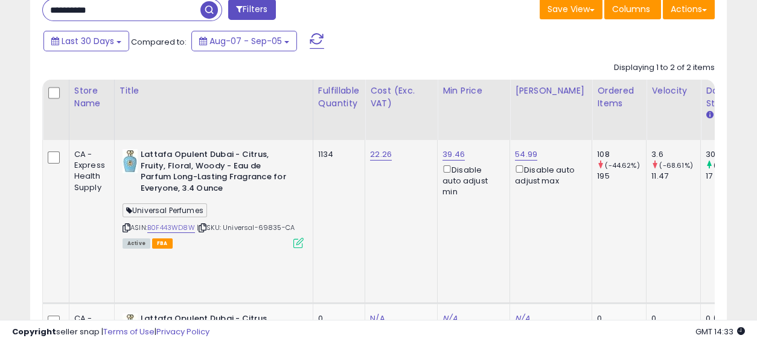
drag, startPoint x: 432, startPoint y: 206, endPoint x: 194, endPoint y: 196, distance: 238.0
